Goal: Task Accomplishment & Management: Manage account settings

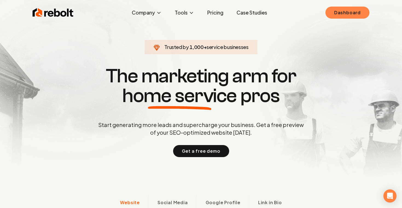
click at [351, 14] on link "Dashboard" at bounding box center [348, 13] width 44 height 12
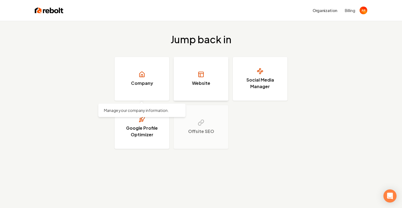
click at [194, 81] on h3 "Website" at bounding box center [201, 83] width 18 height 7
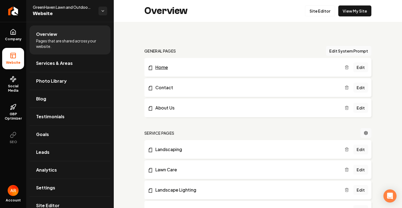
click at [165, 69] on link "Home" at bounding box center [246, 67] width 197 height 7
click at [362, 67] on link "Edit" at bounding box center [360, 67] width 15 height 10
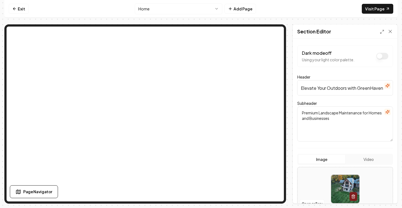
drag, startPoint x: 382, startPoint y: 89, endPoint x: 297, endPoint y: 94, distance: 84.9
click at [296, 94] on div "Dark mode off Using your light color palette. Header Elevate Your Outdoors with…" at bounding box center [345, 121] width 105 height 165
drag, startPoint x: 300, startPoint y: 90, endPoint x: 402, endPoint y: 86, distance: 102.4
click at [402, 86] on div "Computer Required This feature is only available on a computer. Please switch t…" at bounding box center [201, 104] width 402 height 208
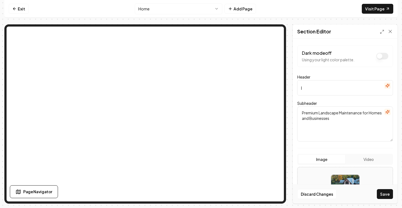
scroll to position [0, 0]
click at [305, 89] on input "It;s your haven" at bounding box center [345, 87] width 96 height 15
click at [330, 88] on input "It's your haven" at bounding box center [345, 87] width 96 height 15
click at [336, 88] on input "It's your haven, Lets make it a GreenHaven" at bounding box center [345, 87] width 96 height 15
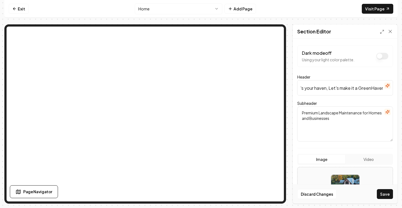
scroll to position [0, 0]
type input "It's your haven, Let's make it a GreenHaven"
click at [361, 78] on div "Header It's your haven, Let's make it a GreenHaven" at bounding box center [345, 85] width 96 height 22
click at [388, 195] on button "Save" at bounding box center [385, 194] width 16 height 10
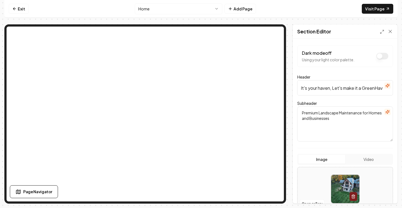
click at [346, 123] on textarea "Premium Landscape Maintenance for Homes and Businesses" at bounding box center [345, 123] width 96 height 35
click at [372, 113] on textarea "Premium Landscape Maintenance for Homes and Businesses" at bounding box center [345, 123] width 96 height 35
drag, startPoint x: 369, startPoint y: 113, endPoint x: 374, endPoint y: 124, distance: 12.7
click at [374, 124] on textarea "Premium Landscape Maintenance for Homes and Businesses" at bounding box center [345, 123] width 96 height 35
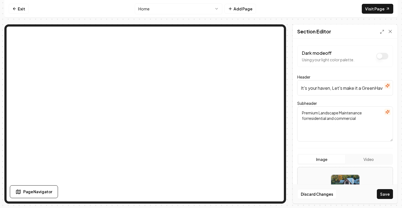
click at [316, 117] on textarea "Premium Landscape Maintenance forresidential and commercial" at bounding box center [345, 123] width 96 height 35
click at [303, 118] on textarea "Premium Landscape Maintenance for residential and commercial" at bounding box center [345, 123] width 96 height 35
click at [308, 119] on textarea "Premium Landscape Maintenance forResidential and commercial" at bounding box center [345, 123] width 96 height 35
click at [333, 118] on textarea "Premium Landscape Maintenance for Residential and commercial" at bounding box center [345, 123] width 96 height 35
type textarea "Premium Landscape Maintenance for Residential and Commercial"
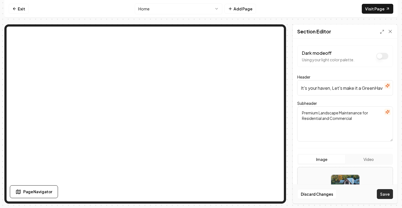
click at [388, 194] on button "Save" at bounding box center [385, 194] width 16 height 10
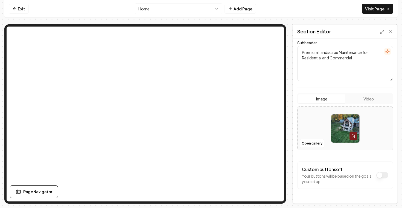
scroll to position [74, 0]
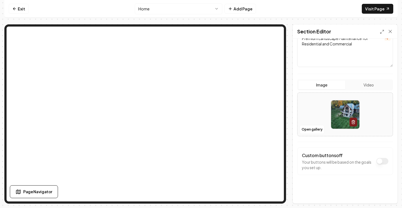
click at [384, 161] on button "Dark mode off" at bounding box center [382, 161] width 12 height 7
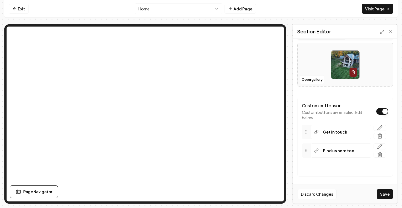
scroll to position [124, 0]
click at [382, 112] on button "Dark mode off" at bounding box center [382, 111] width 12 height 7
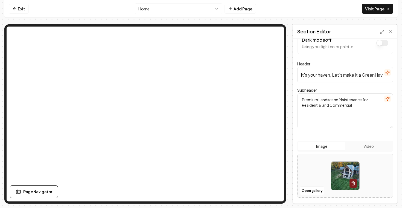
scroll to position [0, 0]
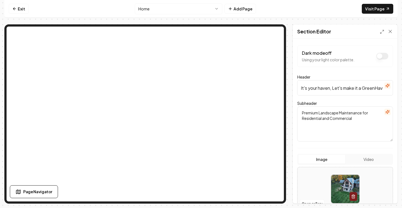
click at [383, 54] on button "Dark mode off" at bounding box center [382, 56] width 12 height 7
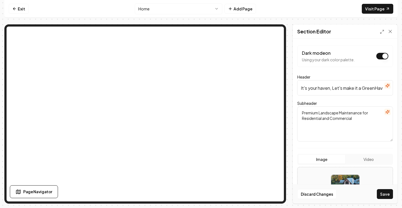
click at [383, 56] on button "Dark mode on" at bounding box center [382, 56] width 12 height 7
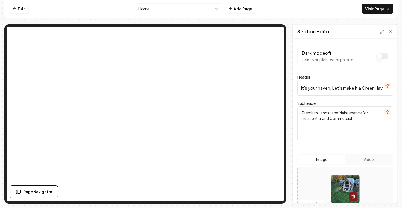
click at [383, 56] on button "Dark mode off" at bounding box center [382, 56] width 12 height 7
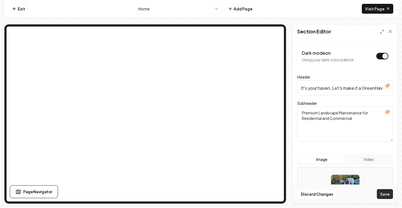
click at [383, 191] on button "Save" at bounding box center [385, 194] width 16 height 10
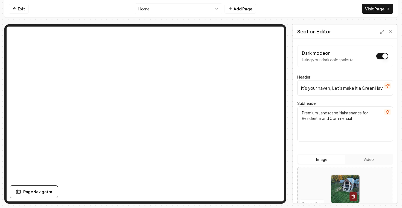
click at [383, 56] on button "Dark mode on" at bounding box center [382, 56] width 12 height 7
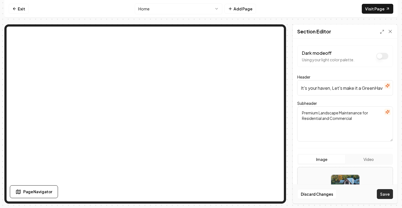
click at [390, 196] on button "Save" at bounding box center [385, 194] width 16 height 10
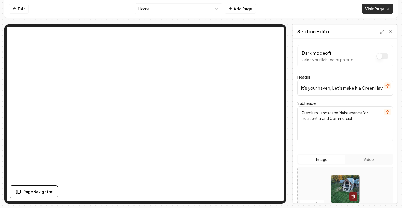
click at [380, 9] on link "Visit Page" at bounding box center [377, 9] width 31 height 10
